Goal: Task Accomplishment & Management: Complete application form

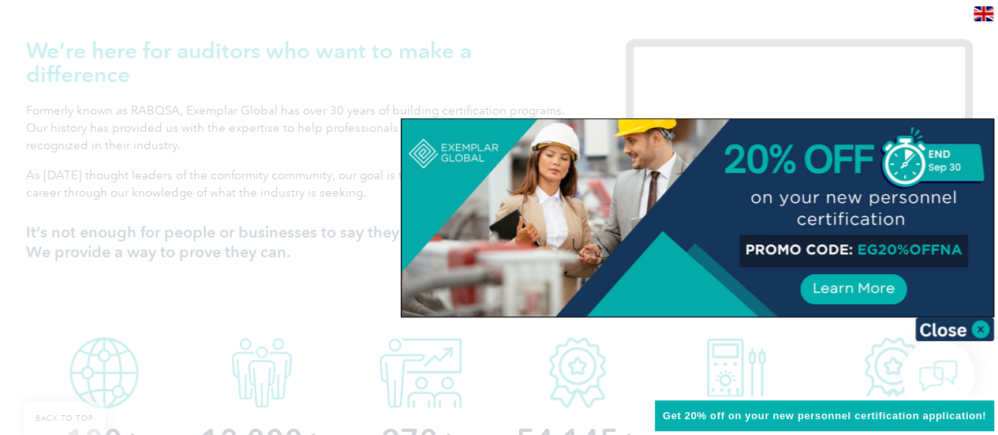
scroll to position [543, 0]
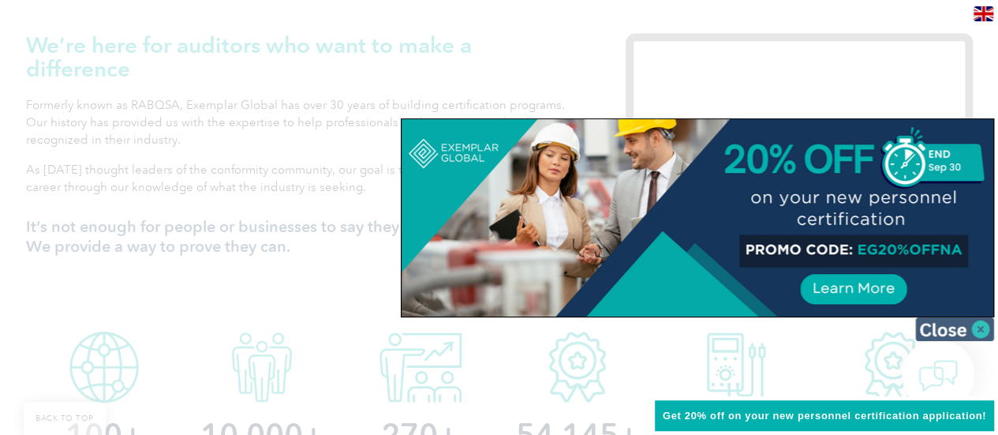
click at [955, 321] on img at bounding box center [954, 329] width 79 height 24
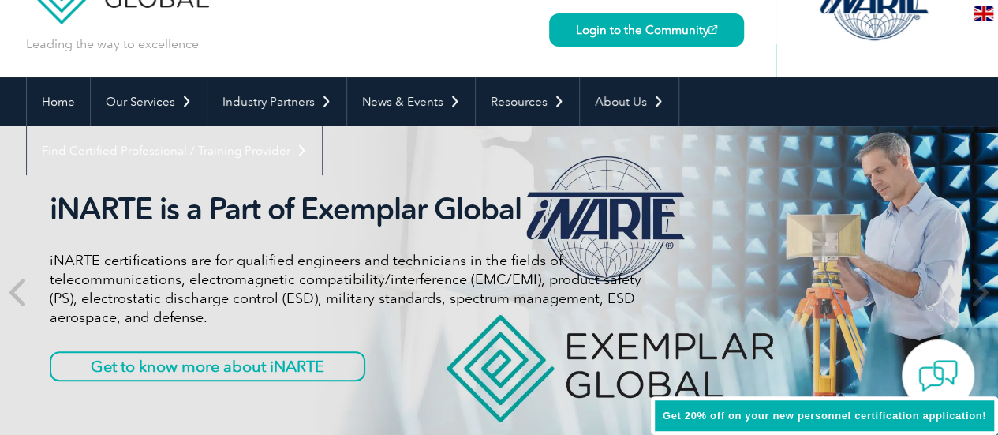
scroll to position [0, 0]
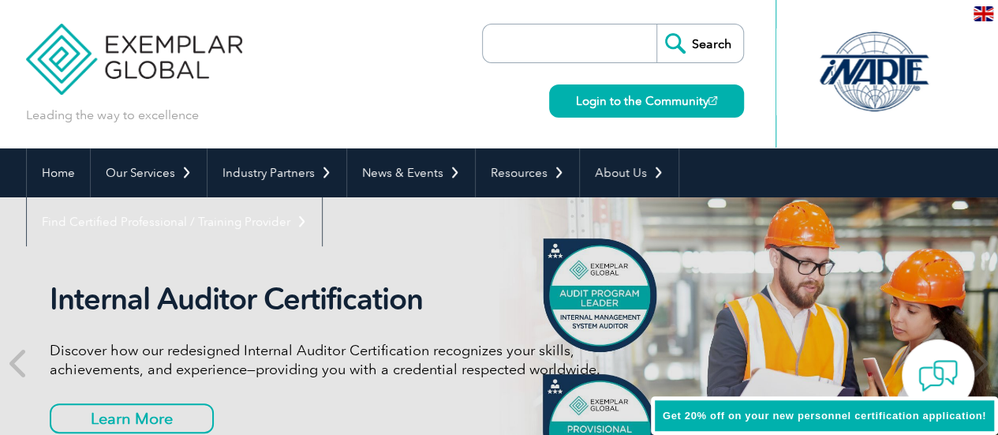
click at [604, 36] on input "search" at bounding box center [574, 43] width 166 height 38
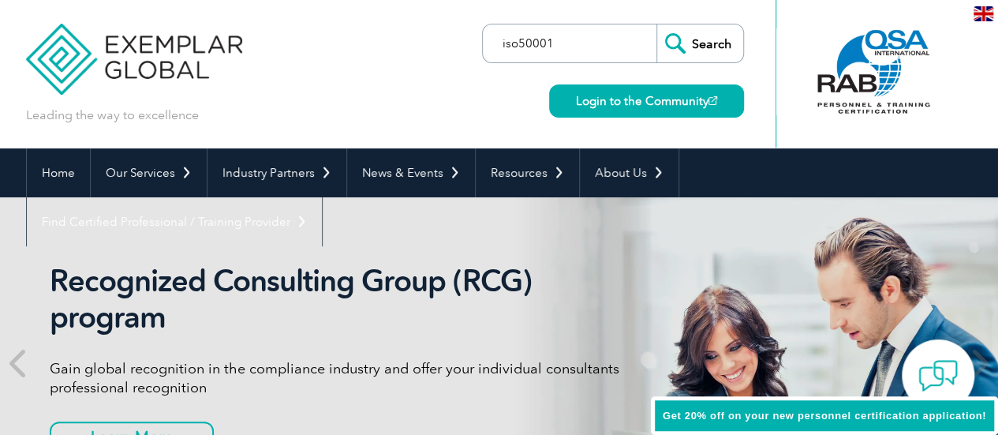
type input "iso50001"
click at [693, 43] on input "Search" at bounding box center [699, 43] width 87 height 38
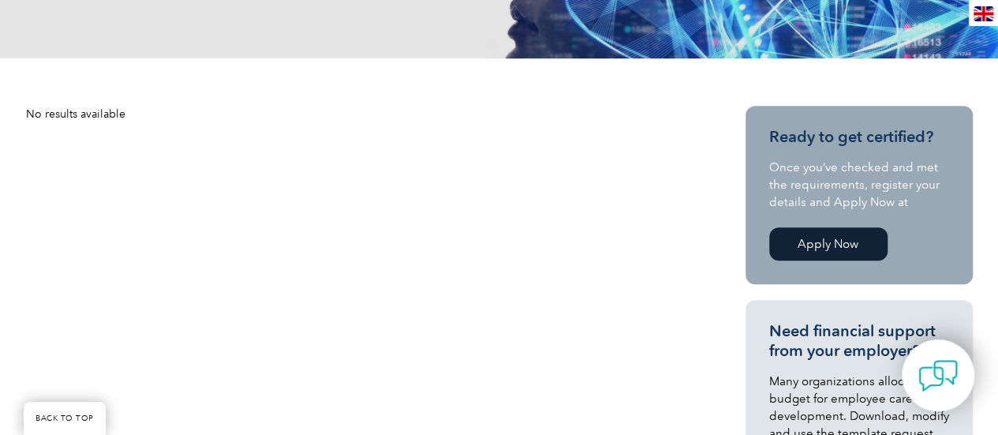
scroll to position [279, 0]
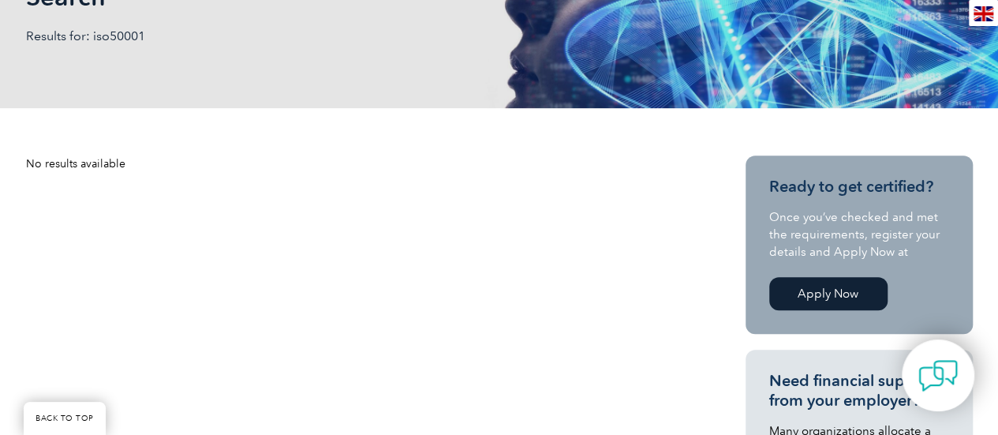
click at [839, 292] on link "Apply Now" at bounding box center [828, 293] width 118 height 33
